Goal: Task Accomplishment & Management: Manage account settings

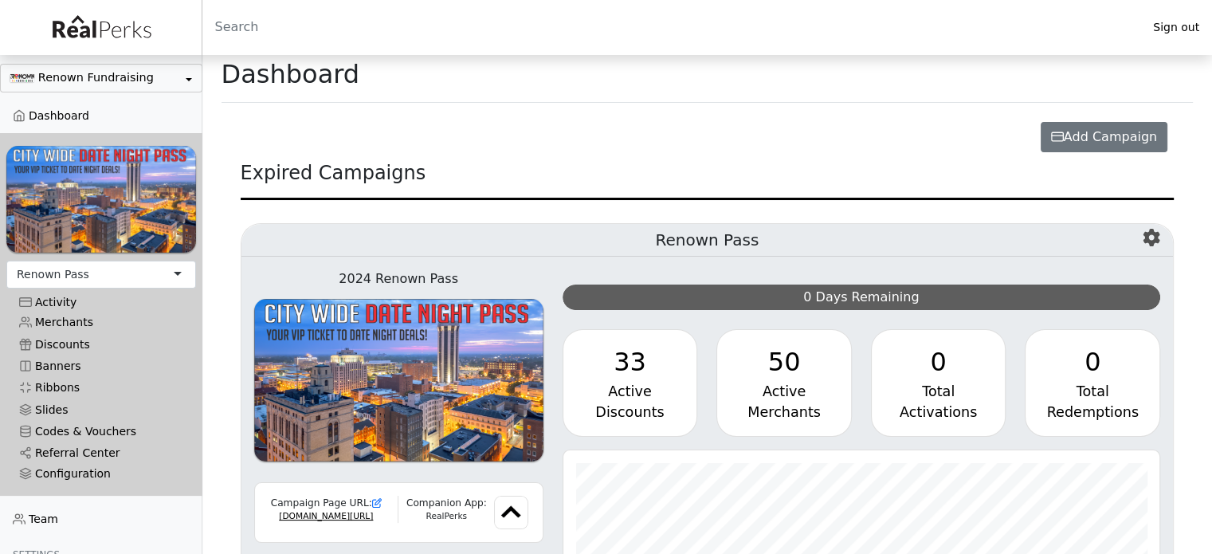
scroll to position [4, 0]
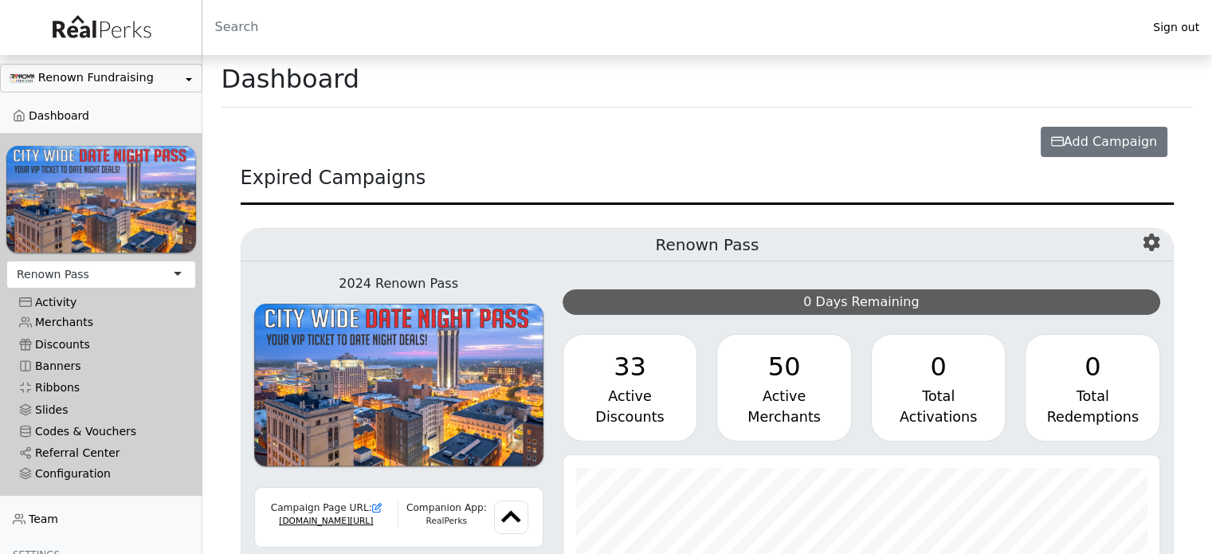
click at [64, 333] on link "Discounts" at bounding box center [101, 344] width 190 height 22
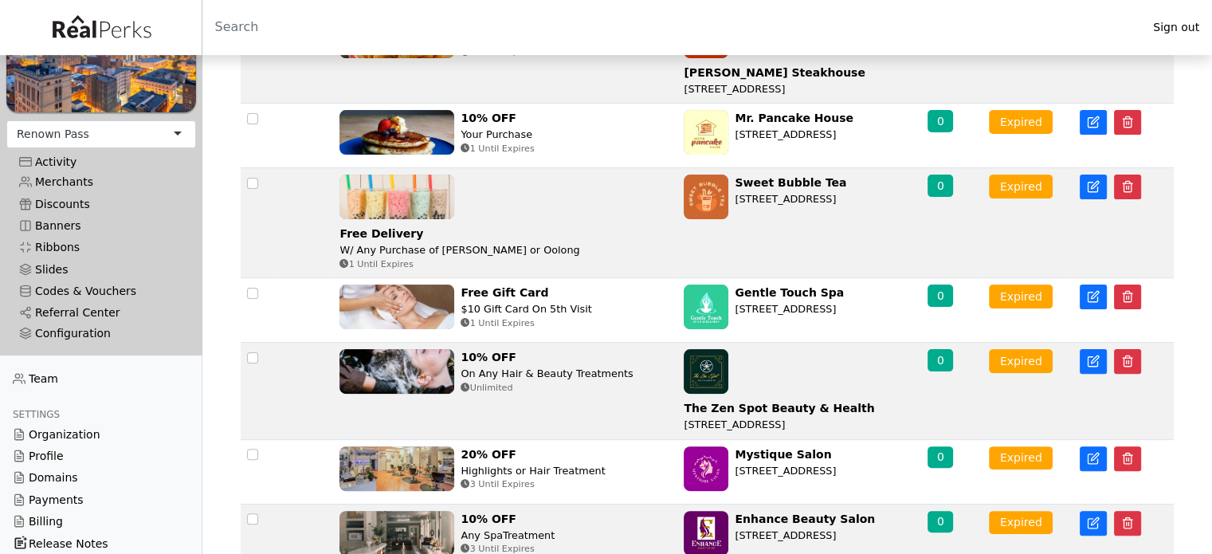
scroll to position [390, 0]
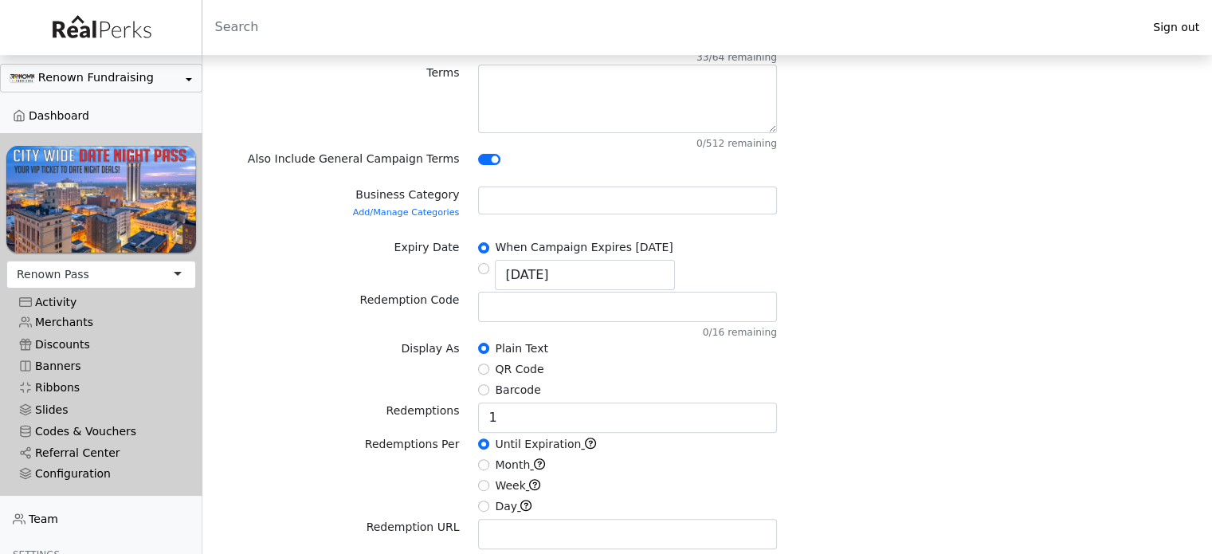
scroll to position [478, 0]
